Goal: Complete application form

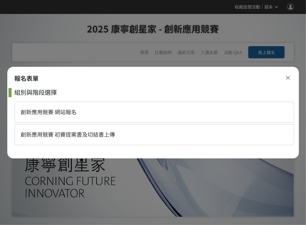
click at [91, 113] on div "創新應用競賽 網站報名" at bounding box center [154, 112] width 279 height 21
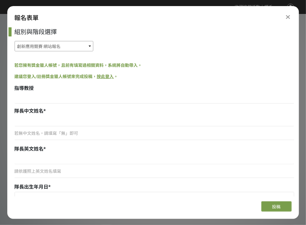
click at [80, 41] on select "創新應用競賽 網站報名 創新應用競賽 初賽提案書及切結書上傳" at bounding box center [54, 46] width 79 height 10
type input """
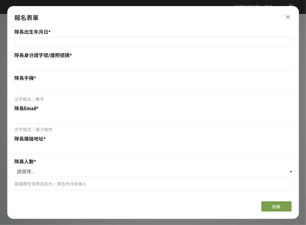
scroll to position [197, 0]
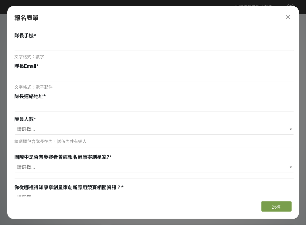
click at [287, 124] on select "請選擇... 1 2 3 4 5 6" at bounding box center [154, 129] width 279 height 10
click at [285, 124] on select "請選擇... 1 2 3 4 5 6" at bounding box center [154, 129] width 279 height 10
click at [252, 154] on div "團隊中是否有參賽者曾經報名過康寧創星家? *" at bounding box center [154, 157] width 279 height 7
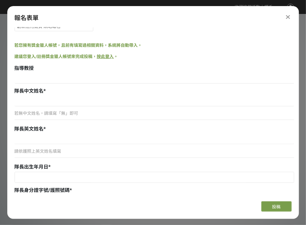
scroll to position [0, 0]
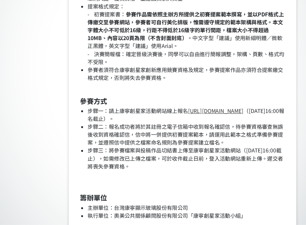
scroll to position [789, 0]
